Goal: Task Accomplishment & Management: Complete application form

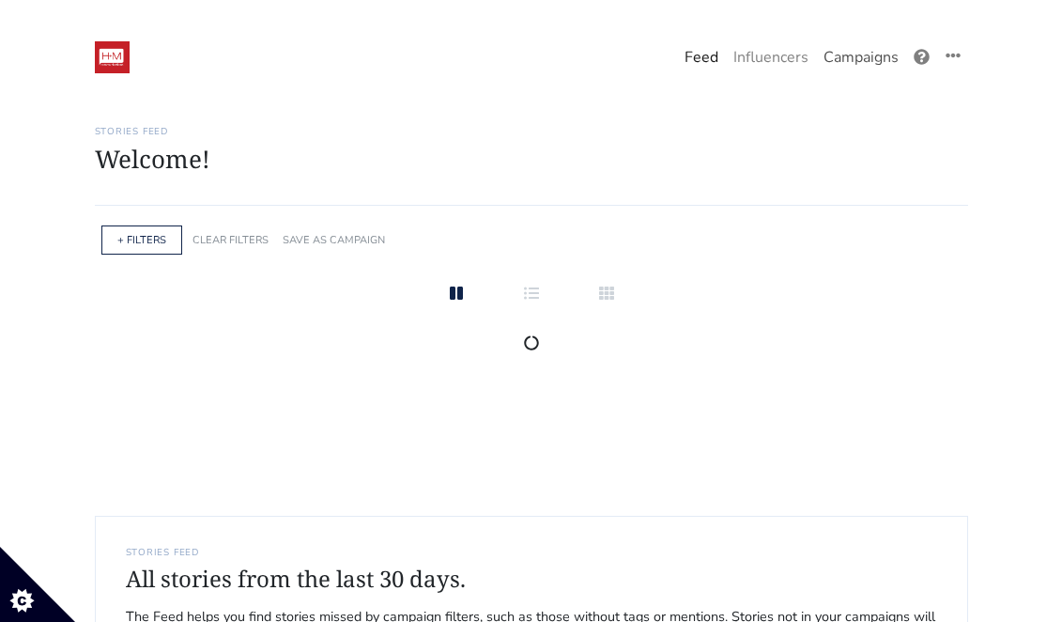
click at [859, 59] on link "Campaigns" at bounding box center [861, 58] width 90 height 38
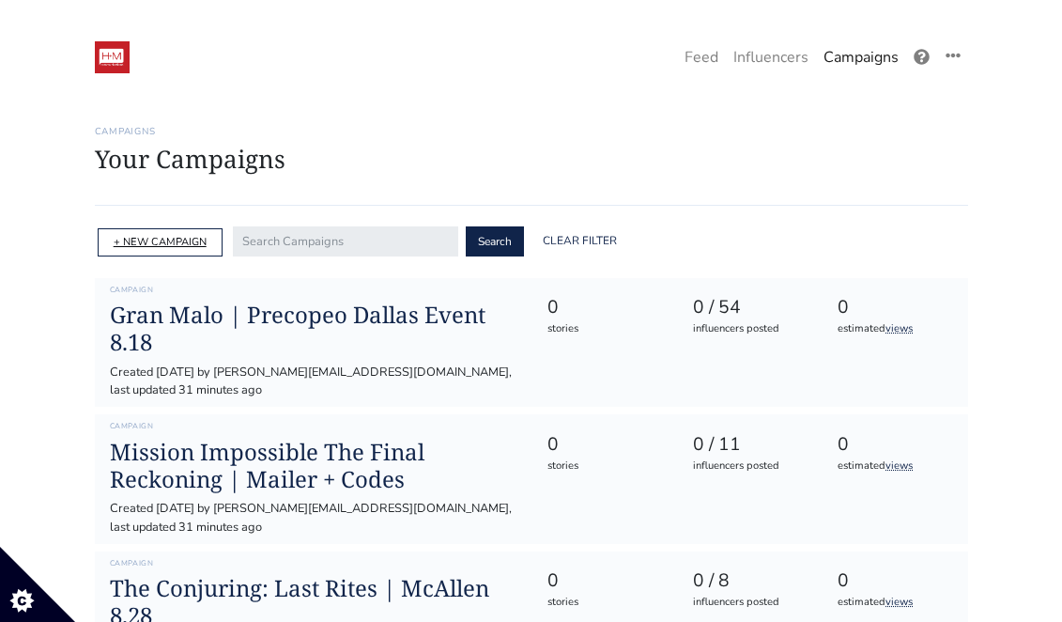
click at [189, 247] on link "+ NEW CAMPAIGN" at bounding box center [160, 242] width 93 height 14
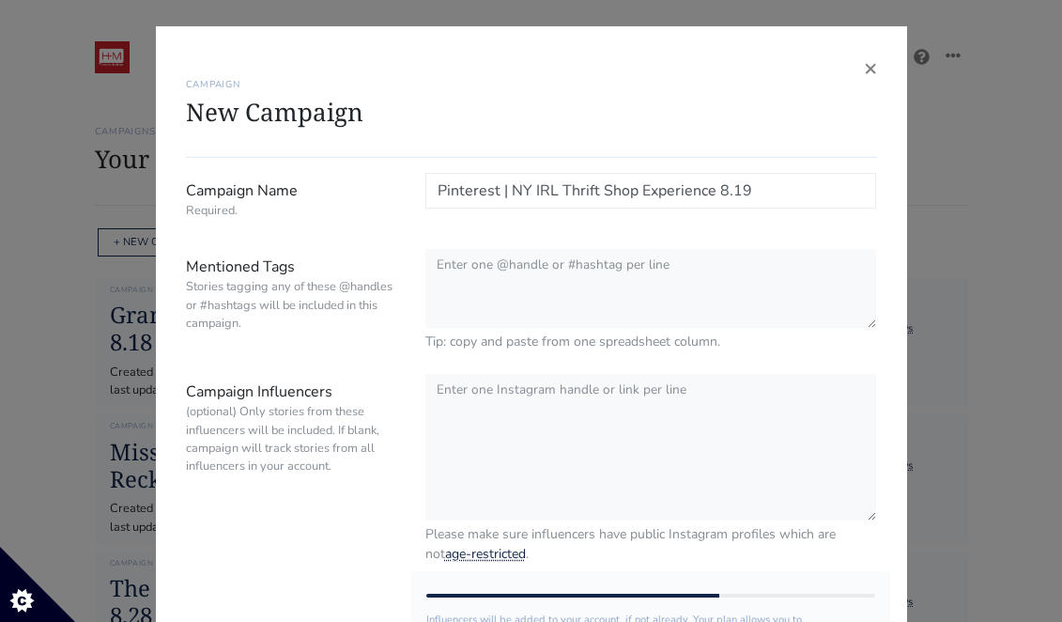
type input "Pinterest | NY IRL Thrift Shop Experience 8.19"
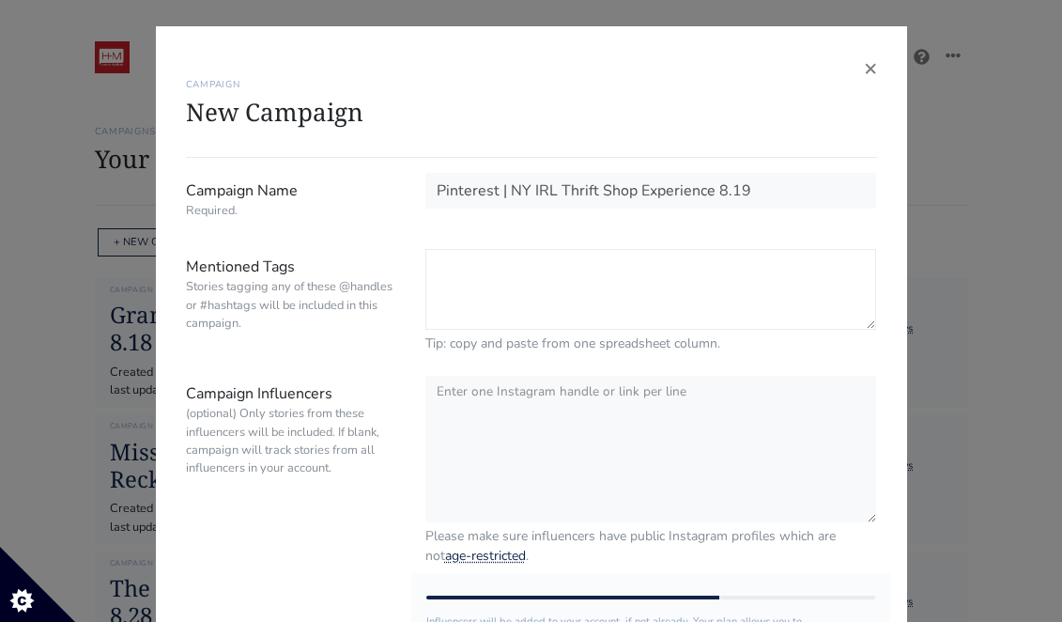
click at [468, 292] on textarea "Mentioned Tags Stories tagging any of these @handles or #hashtags will be inclu…" at bounding box center [651, 289] width 452 height 81
paste textarea "@pinterest | #pinterest | #IRLThriftShop | hidden tag @hm_comms"
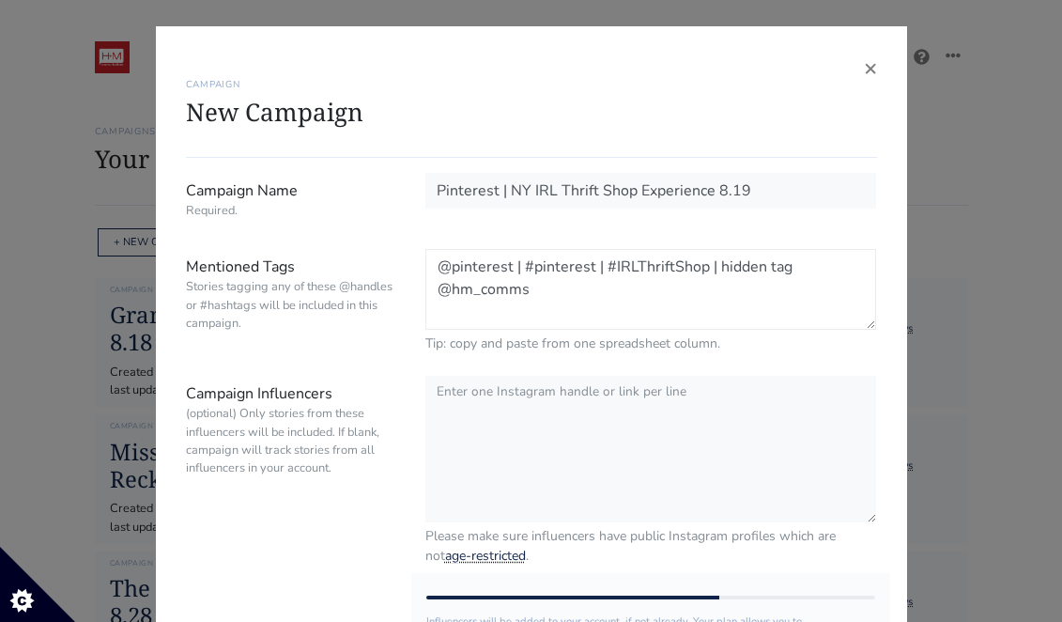
click at [523, 267] on textarea "@pinterest | #pinterest | #IRLThriftShop | hidden tag @hm_comms" at bounding box center [651, 289] width 452 height 81
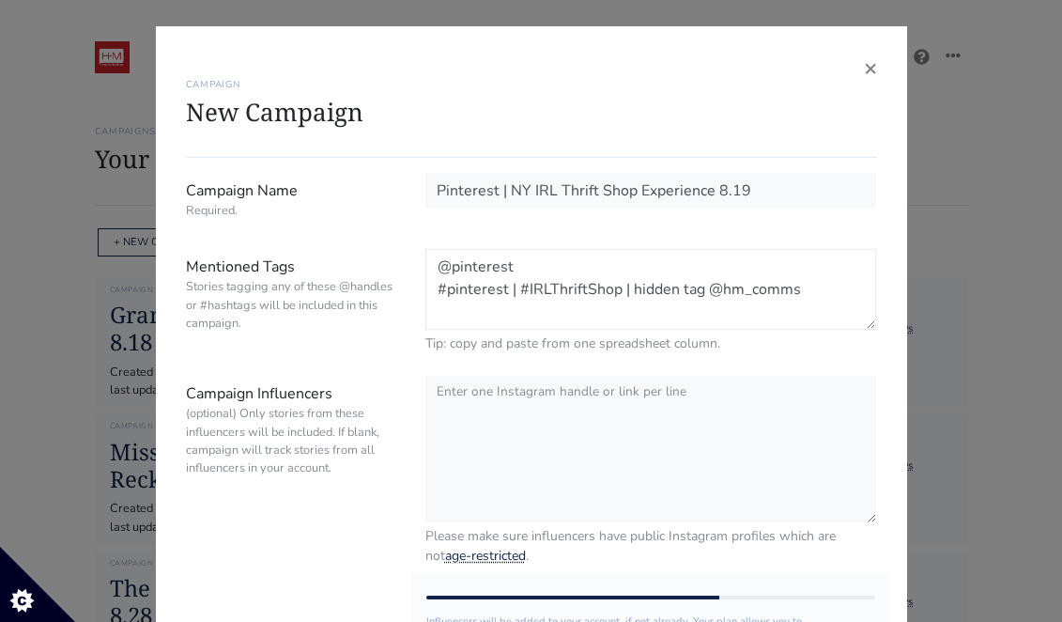
click at [519, 286] on textarea "@pinterest #pinterest | #IRLThriftShop | hidden tag @hm_comms" at bounding box center [651, 289] width 452 height 81
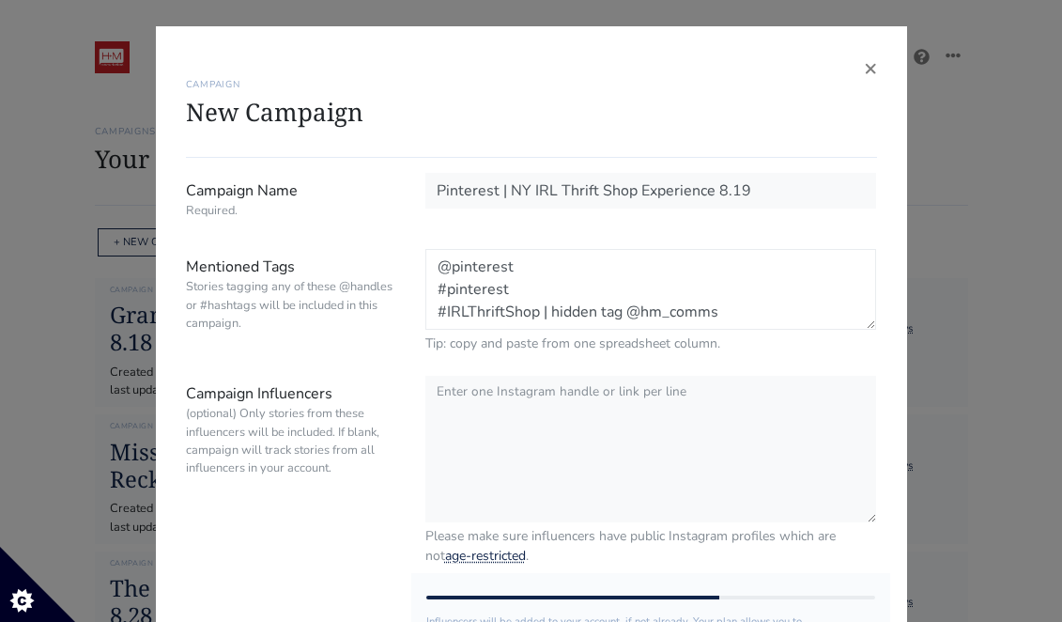
click at [549, 315] on textarea "@pinterest #pinterest #IRLThriftShop | hidden tag @hm_comms" at bounding box center [651, 289] width 452 height 81
drag, startPoint x: 513, startPoint y: 319, endPoint x: 420, endPoint y: 320, distance: 93.0
click at [420, 320] on div "@pinterest #pinterest #IRLThriftShop hidden tag @hm_comms Tip: copy and paste f…" at bounding box center [651, 301] width 480 height 104
type textarea "@pinterest #pinterest #IRLThriftShop @hm_comms"
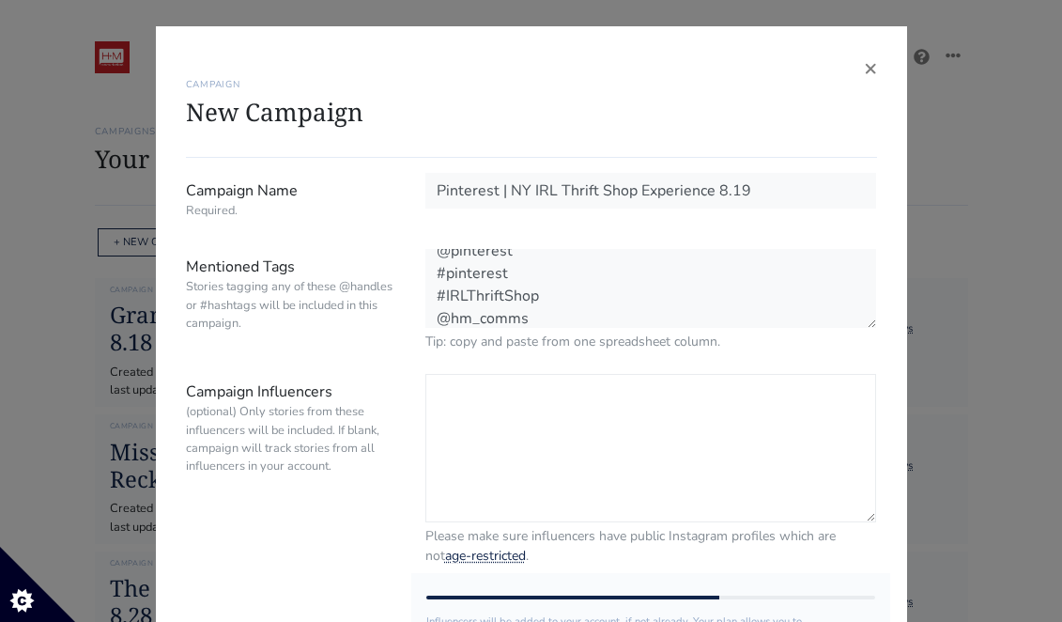
scroll to position [14, 0]
click at [509, 411] on textarea "Campaign Influencers (optional) Only stories from these influencers will be inc…" at bounding box center [651, 448] width 452 height 148
paste textarea "benulus"
paste textarea "layana_aguilar"
type textarea "@benulus @layana_aguilar"
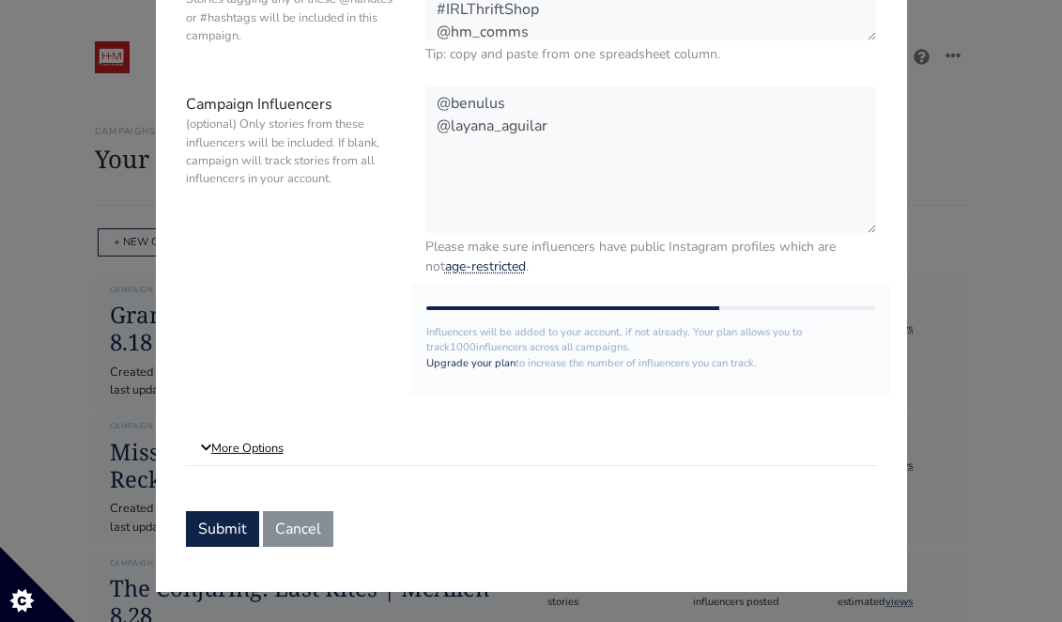
click at [261, 449] on link "More Options" at bounding box center [531, 449] width 691 height 34
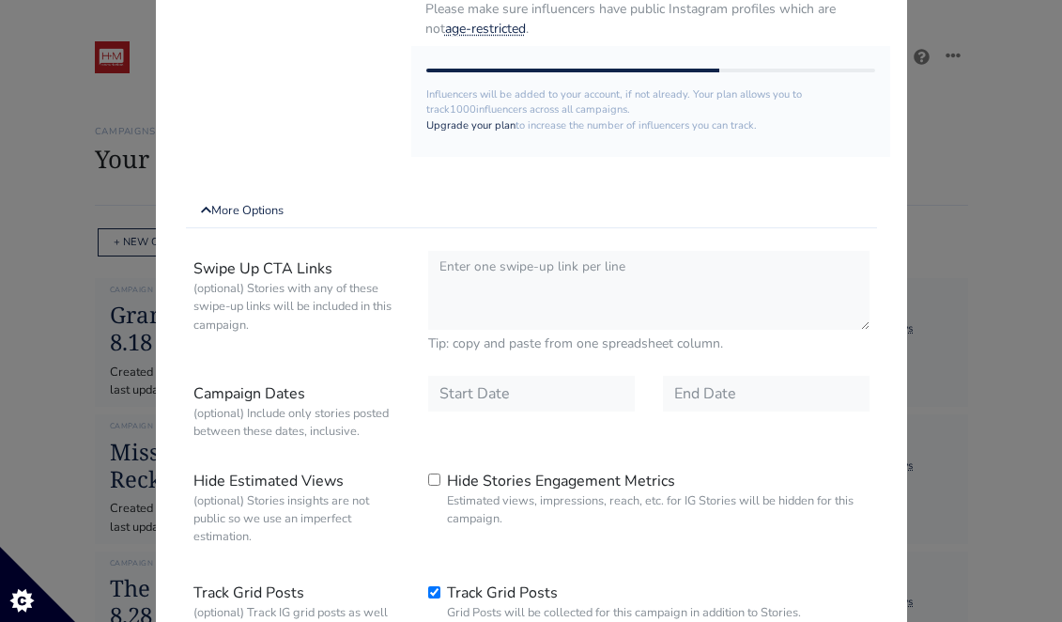
scroll to position [618, 0]
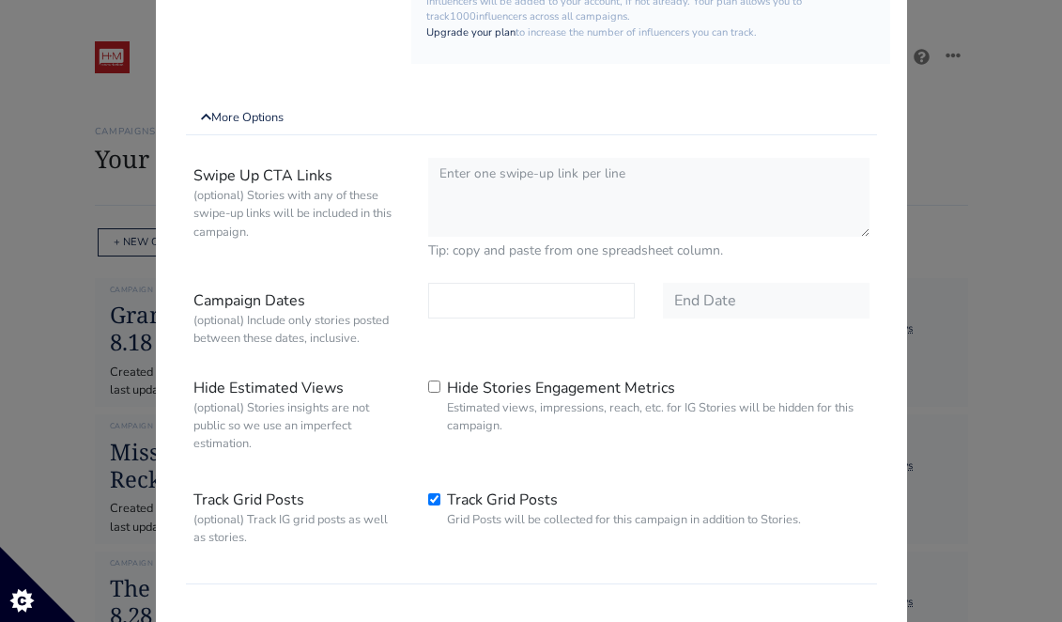
click at [504, 313] on input "text" at bounding box center [531, 301] width 207 height 36
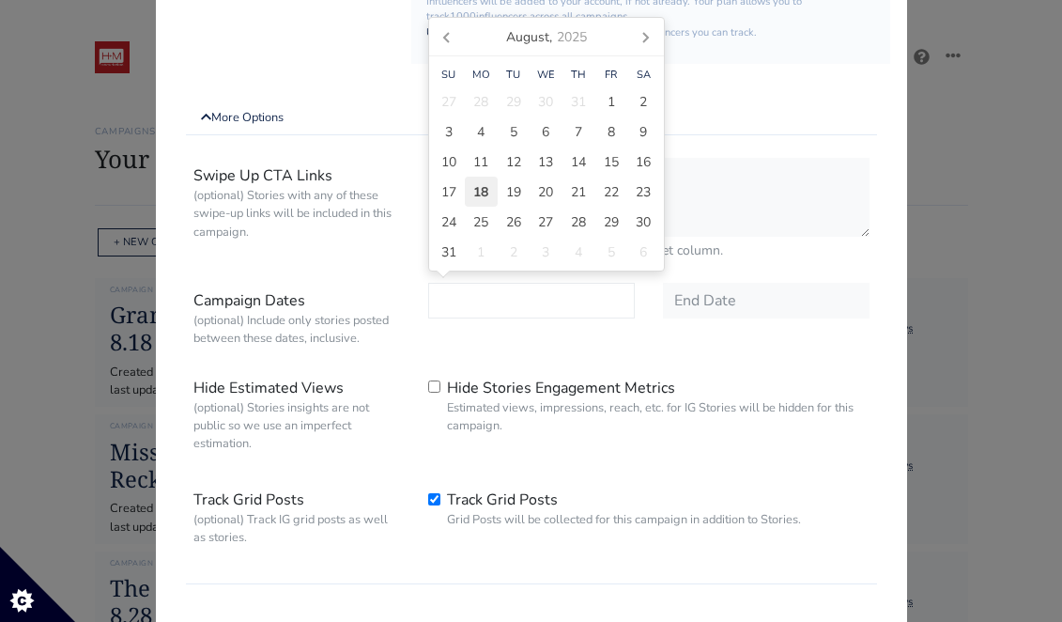
click at [483, 205] on div "18" at bounding box center [481, 192] width 33 height 30
type input "[DATE]"
click at [699, 304] on input "text" at bounding box center [766, 301] width 207 height 36
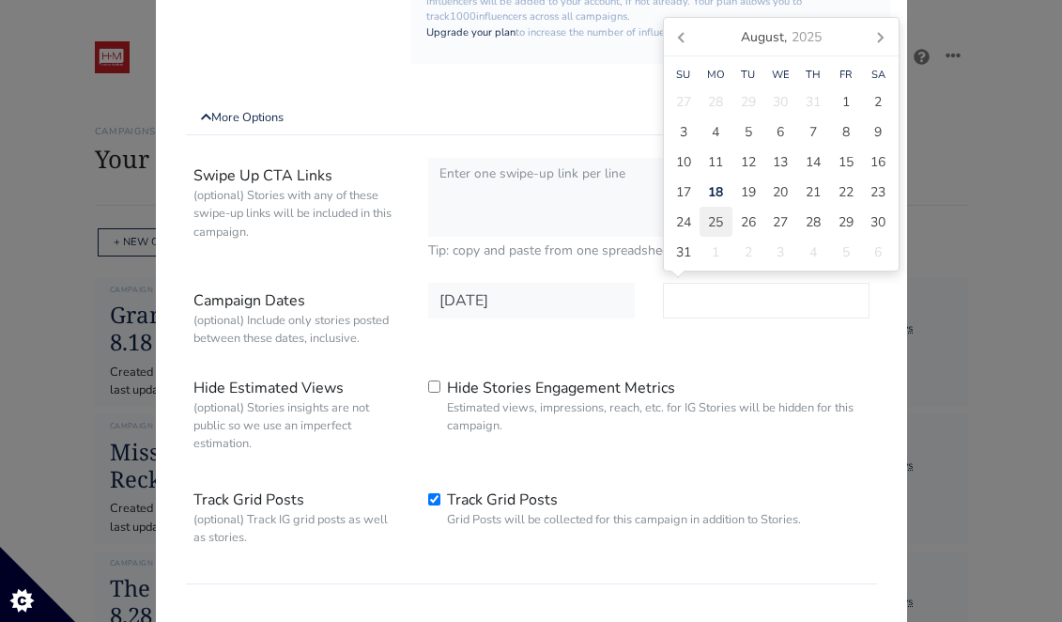
click at [711, 227] on span "25" at bounding box center [715, 222] width 15 height 20
type input "[DATE]"
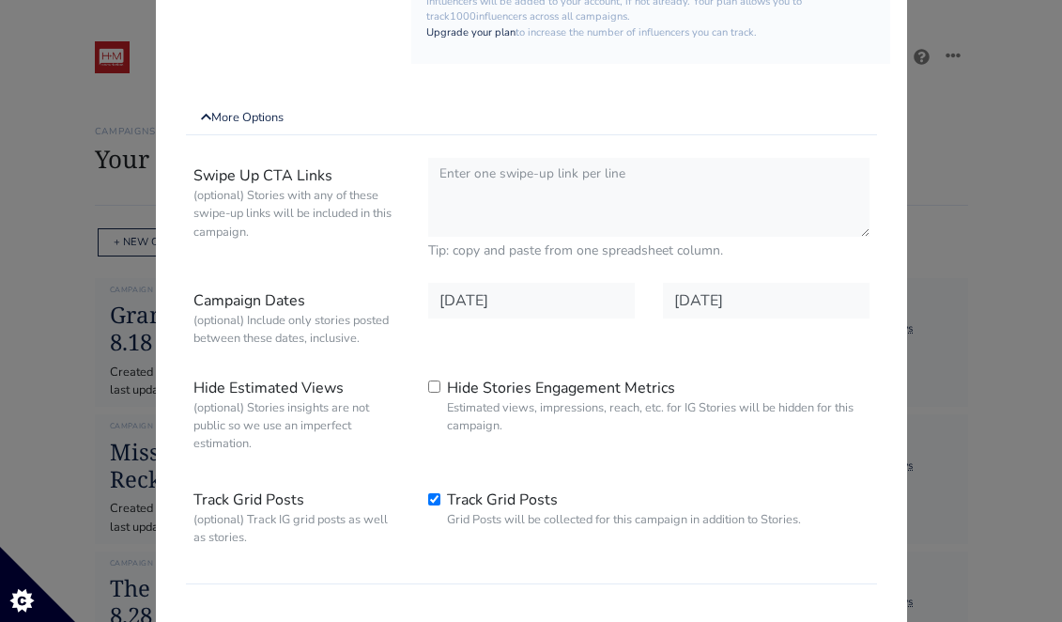
click at [533, 347] on div "[DATE]" at bounding box center [531, 318] width 235 height 71
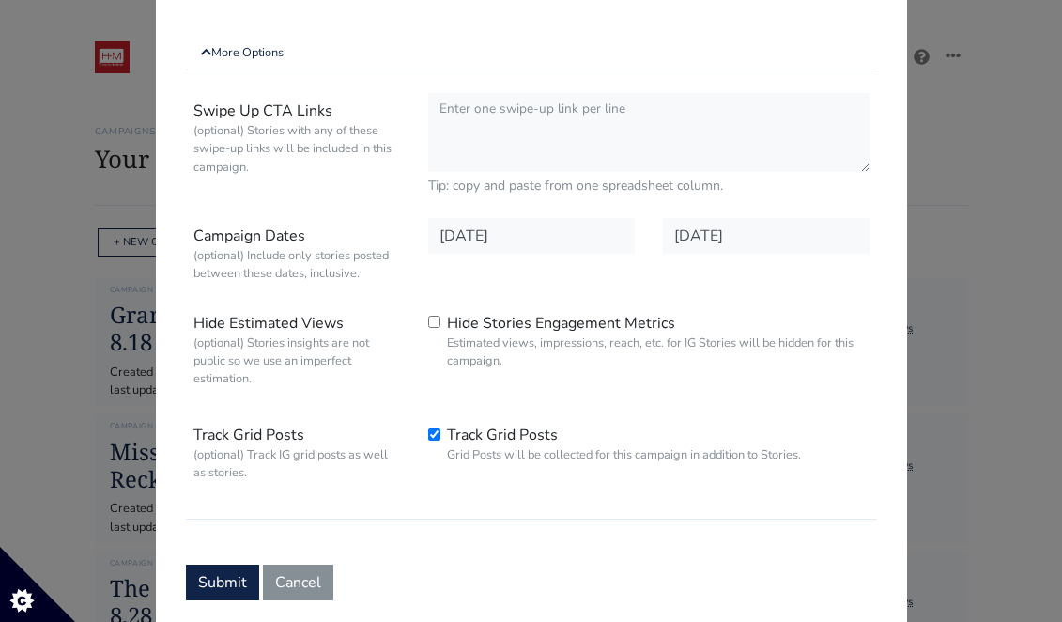
scroll to position [736, 0]
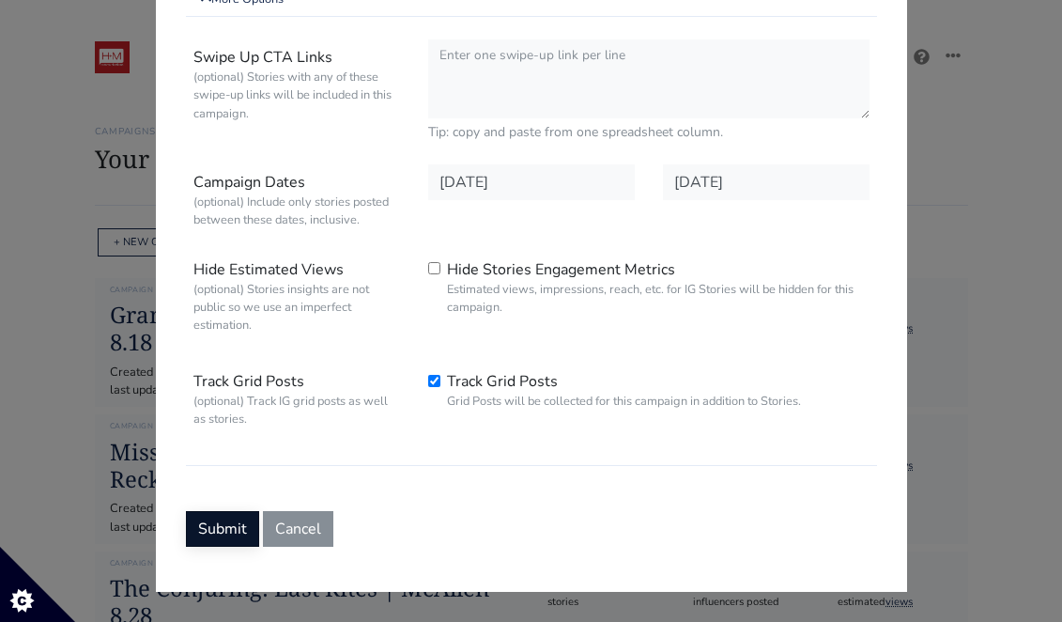
click at [224, 514] on button "Submit" at bounding box center [222, 529] width 73 height 36
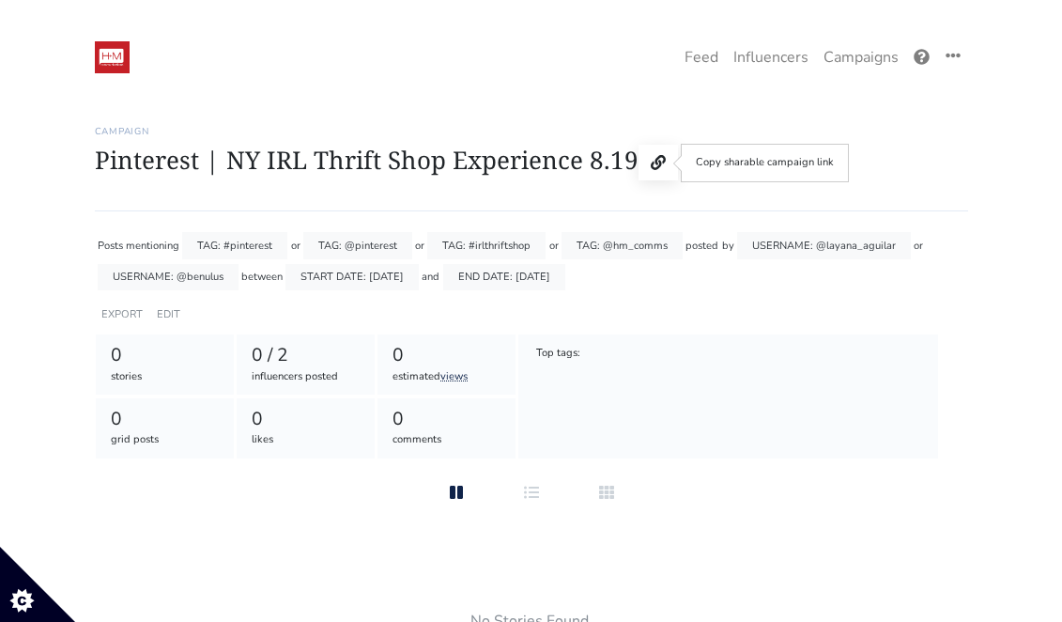
click at [656, 170] on icon at bounding box center [658, 162] width 15 height 15
